Goal: Task Accomplishment & Management: Complete application form

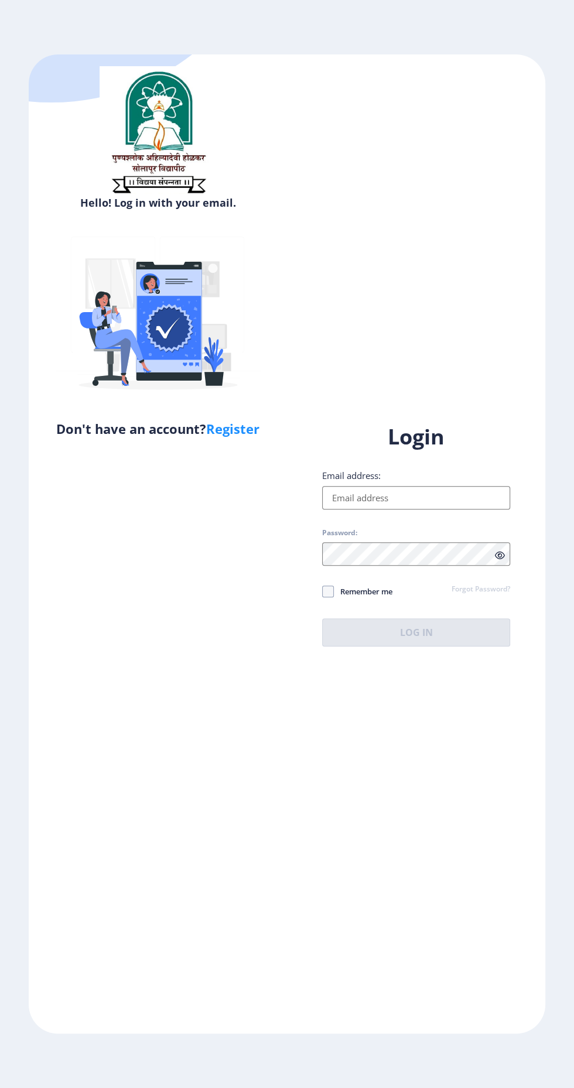
click at [453, 509] on input "Email address:" at bounding box center [416, 497] width 188 height 23
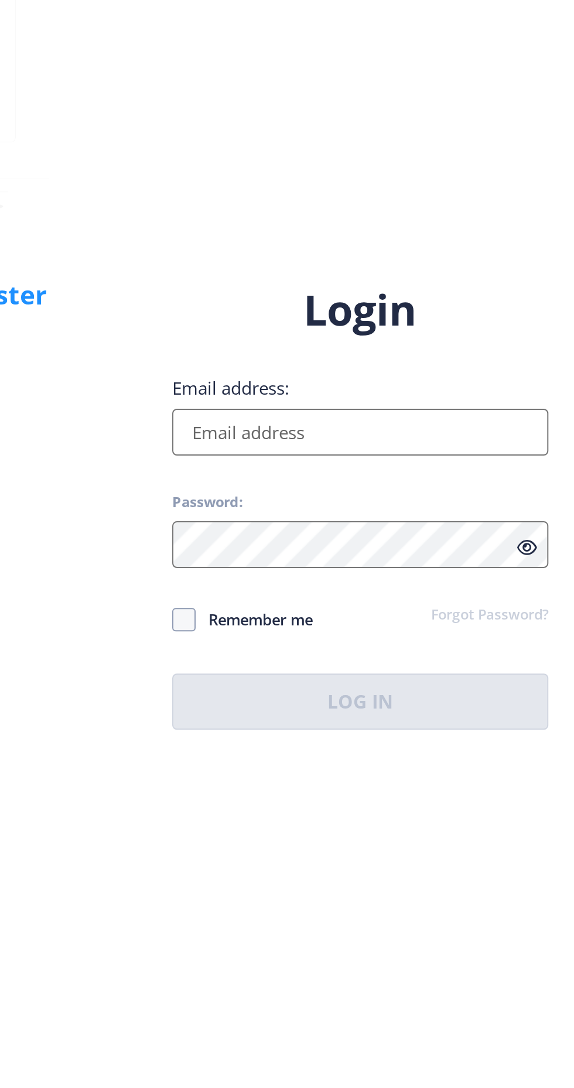
click at [437, 722] on div "Hello! Log in with your email. Don't have an account? Register Login Email addr…" at bounding box center [287, 543] width 516 height 979
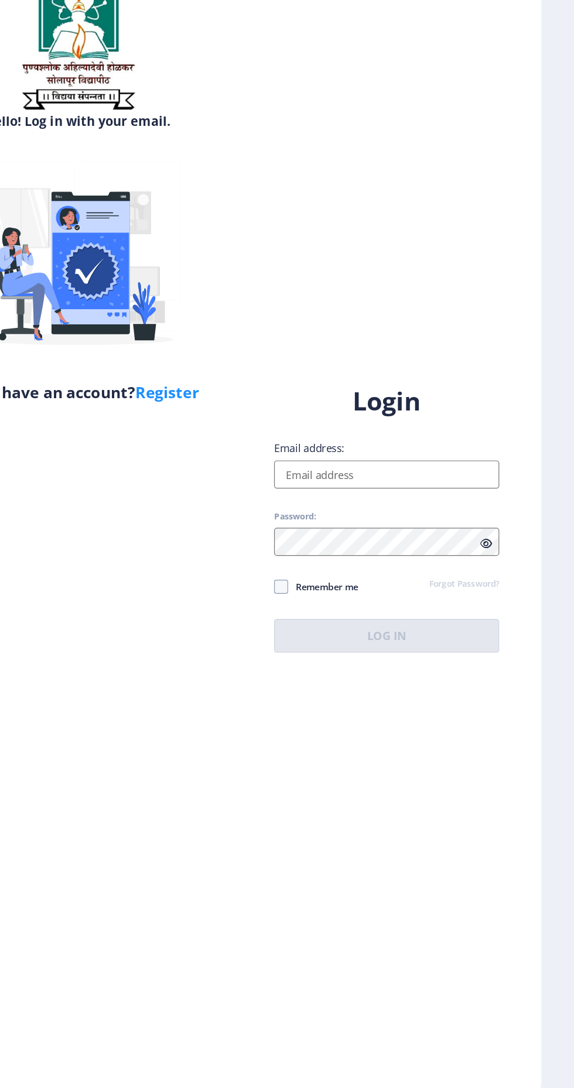
click at [220, 530] on div "Hello! Log in with your email. Don't have an account? Register" at bounding box center [158, 543] width 258 height 979
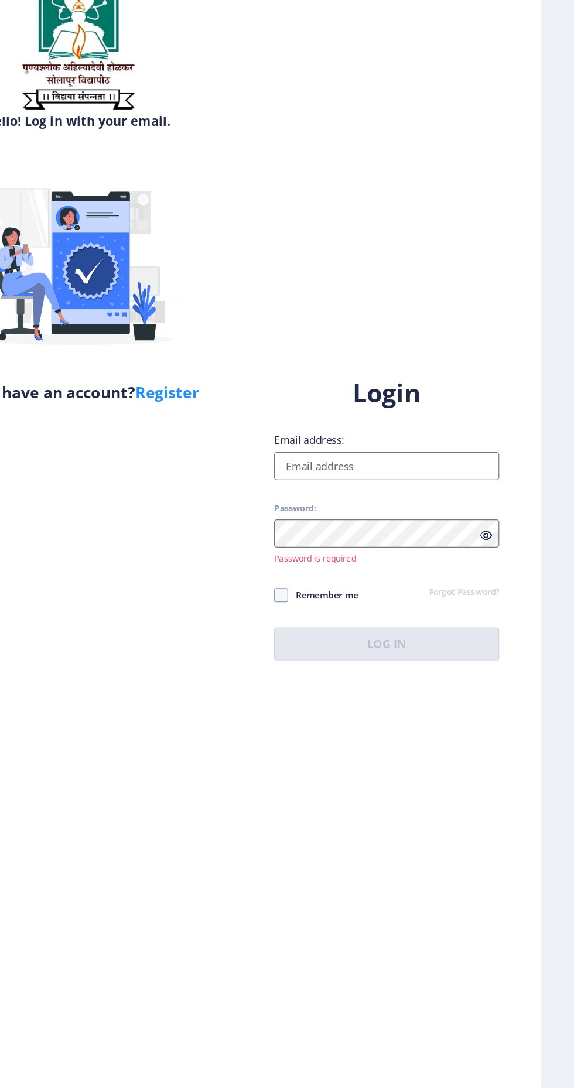
click at [339, 502] on input "Email address:" at bounding box center [416, 490] width 188 height 23
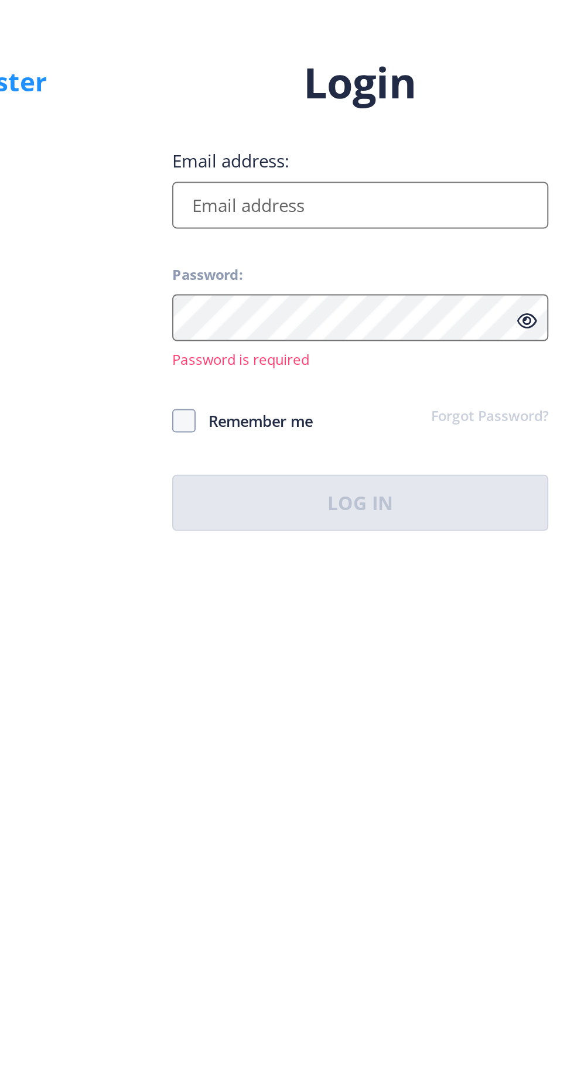
click at [436, 502] on input "Email address:" at bounding box center [416, 490] width 188 height 23
type input "[EMAIL_ADDRESS][DOMAIN_NAME]"
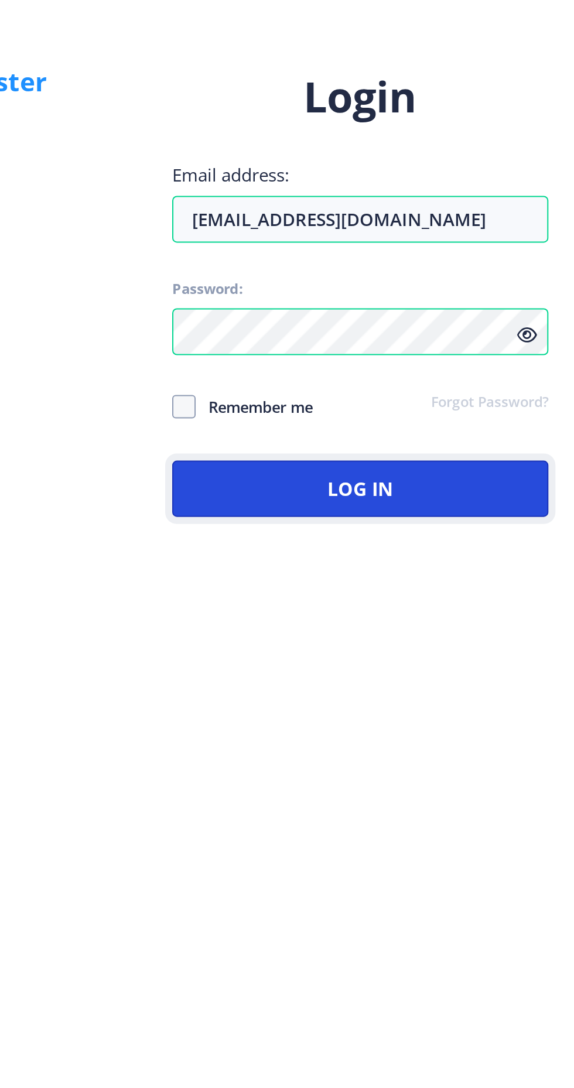
click at [444, 646] on button "Log In" at bounding box center [416, 632] width 188 height 28
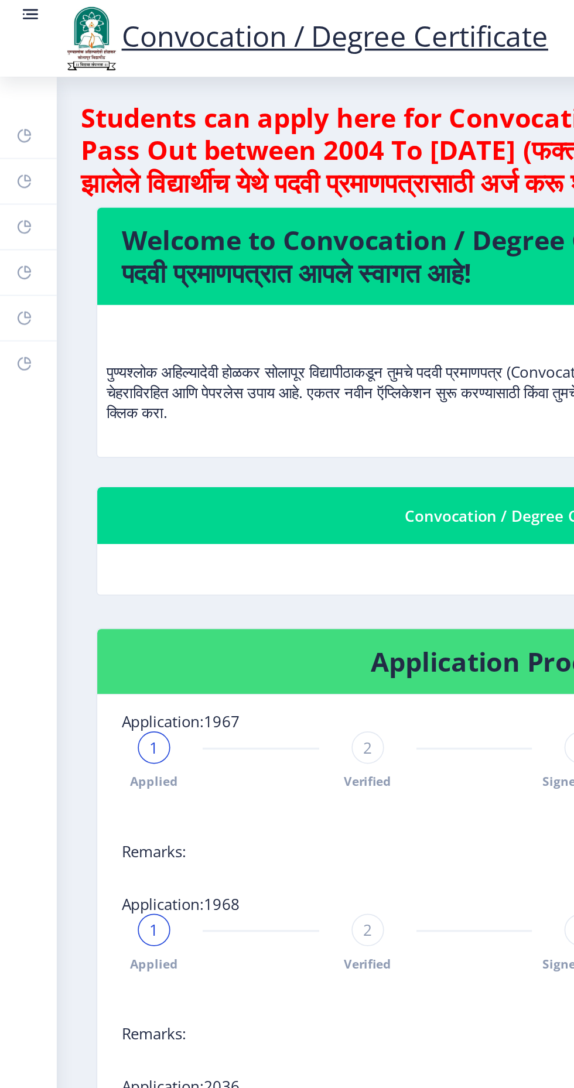
click at [14, 156] on icon at bounding box center [16, 155] width 4 height 4
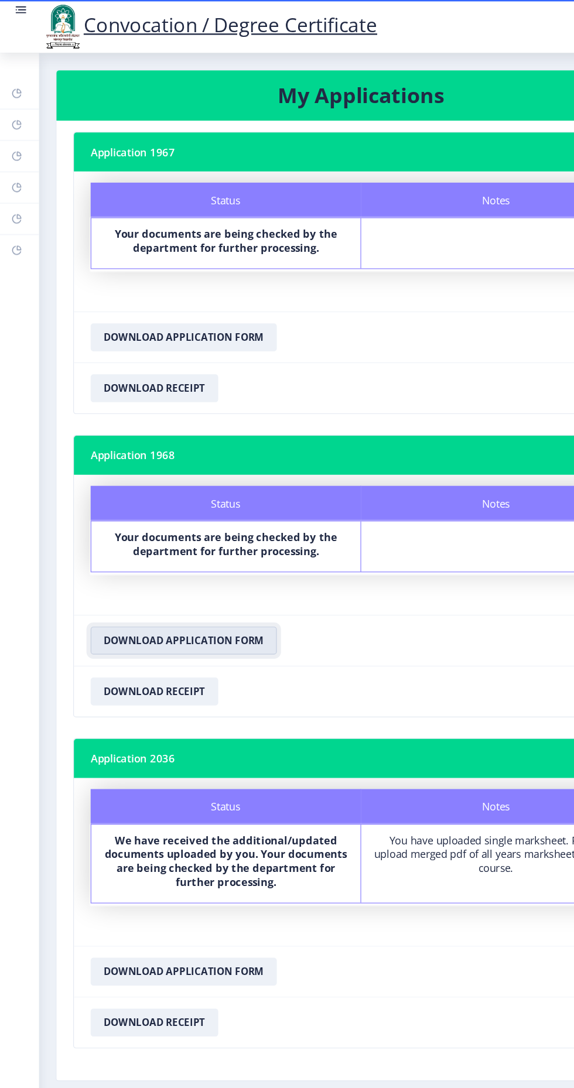
click at [222, 533] on button "Download Application Form" at bounding box center [154, 537] width 156 height 23
click at [211, 536] on button "Download Application Form" at bounding box center [154, 537] width 156 height 23
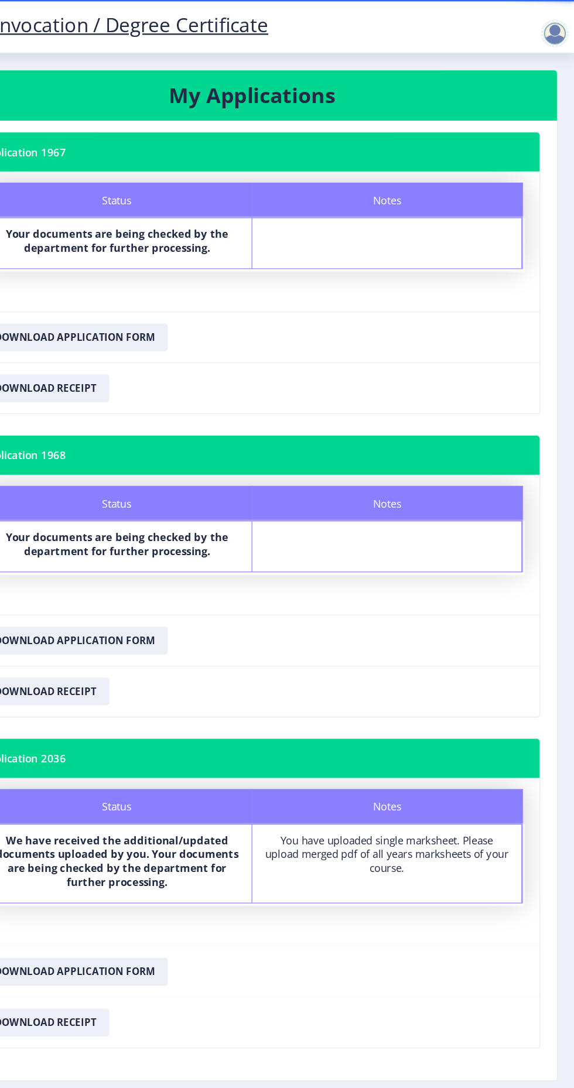
click at [552, 30] on div at bounding box center [557, 27] width 23 height 23
click at [535, 99] on link "Log out" at bounding box center [527, 91] width 94 height 28
